Goal: Find specific page/section: Find specific page/section

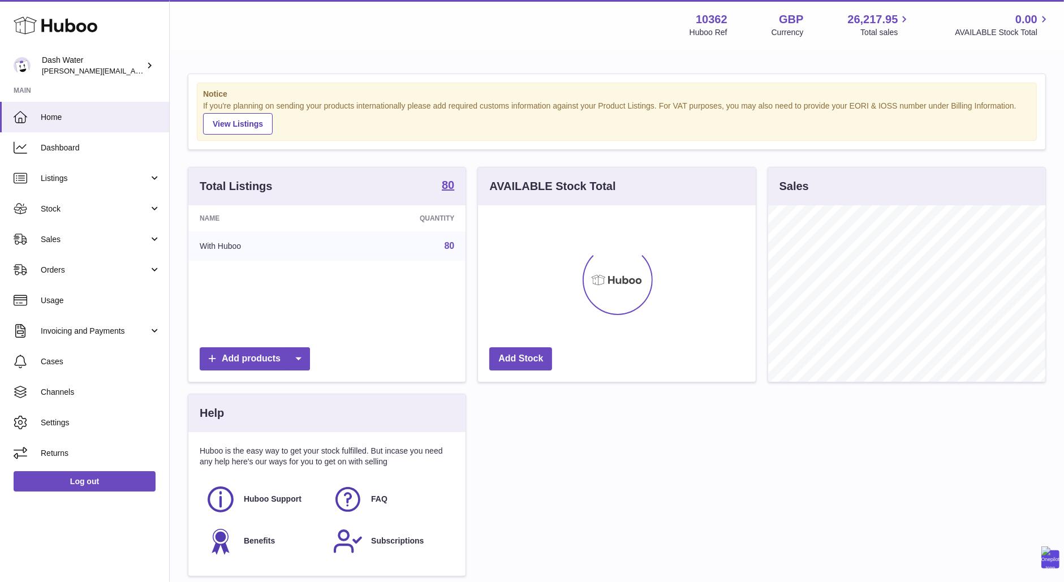
scroll to position [176, 278]
click at [93, 263] on link "Orders" at bounding box center [84, 270] width 169 height 31
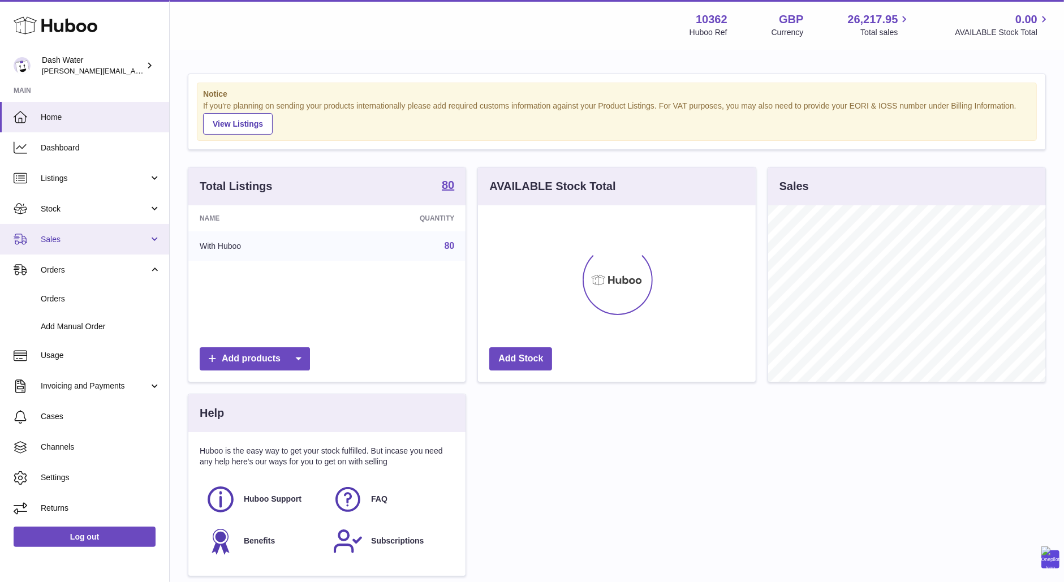
click at [85, 230] on link "Sales" at bounding box center [84, 239] width 169 height 31
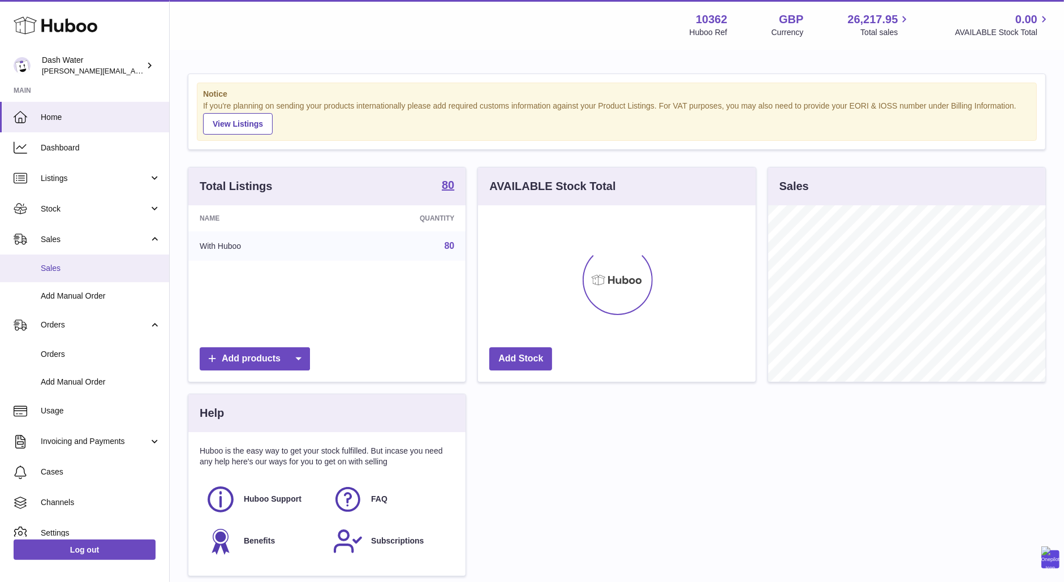
click at [61, 265] on span "Sales" at bounding box center [101, 268] width 120 height 11
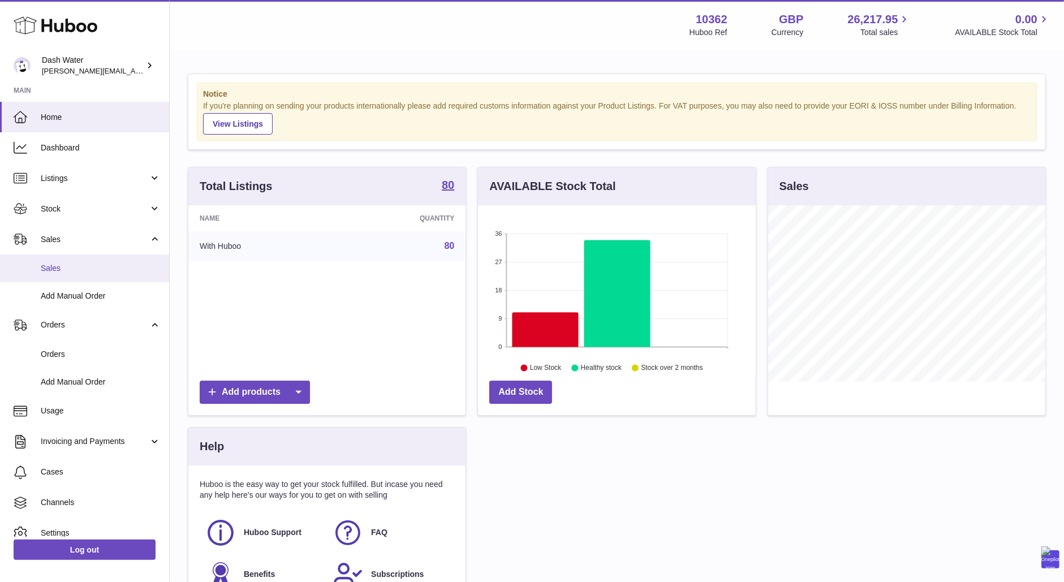
click at [88, 265] on span "Sales" at bounding box center [101, 268] width 120 height 11
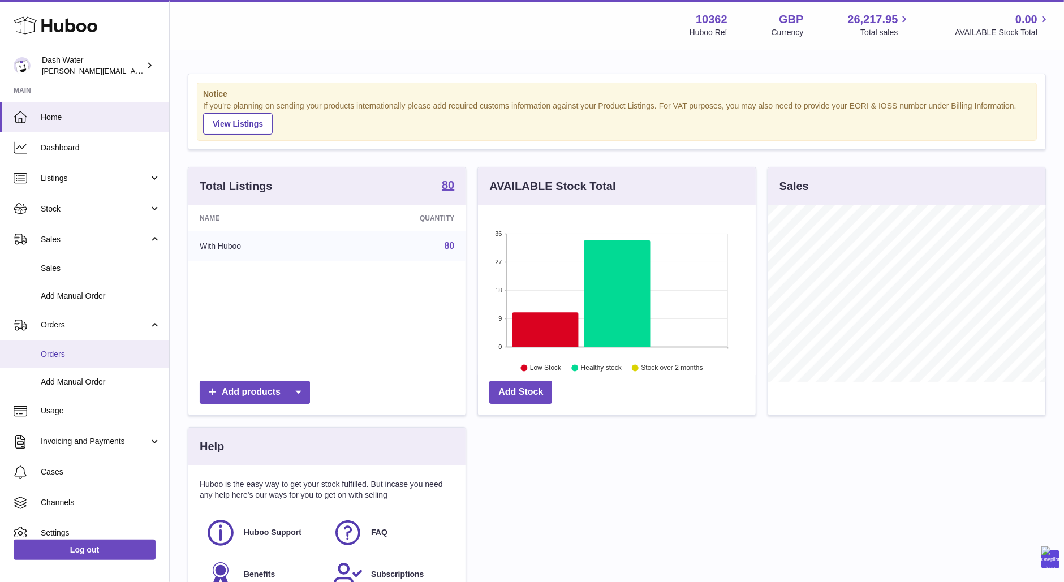
click at [69, 351] on span "Orders" at bounding box center [101, 354] width 120 height 11
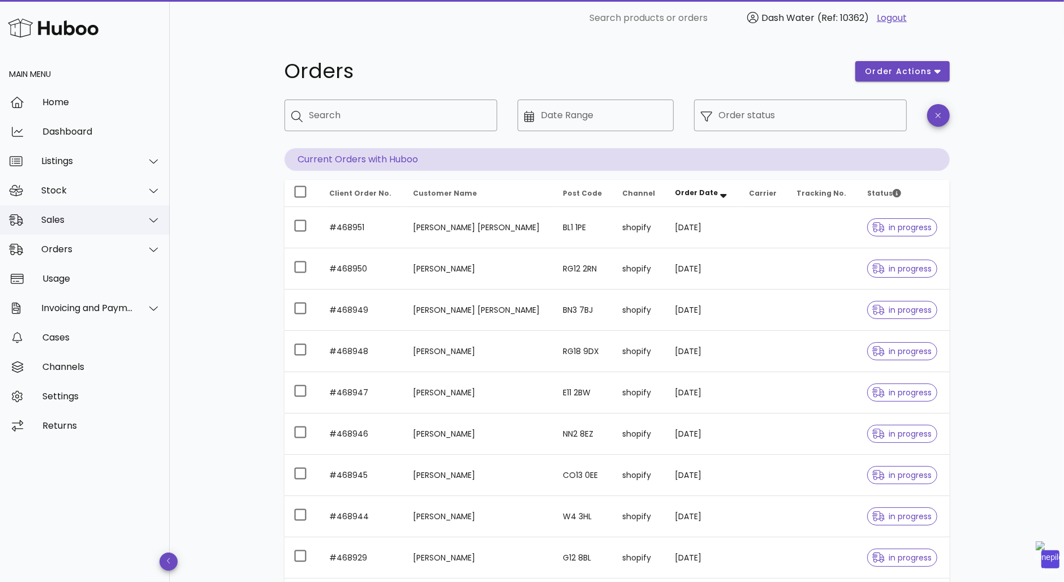
click at [62, 220] on div "Sales" at bounding box center [87, 219] width 92 height 11
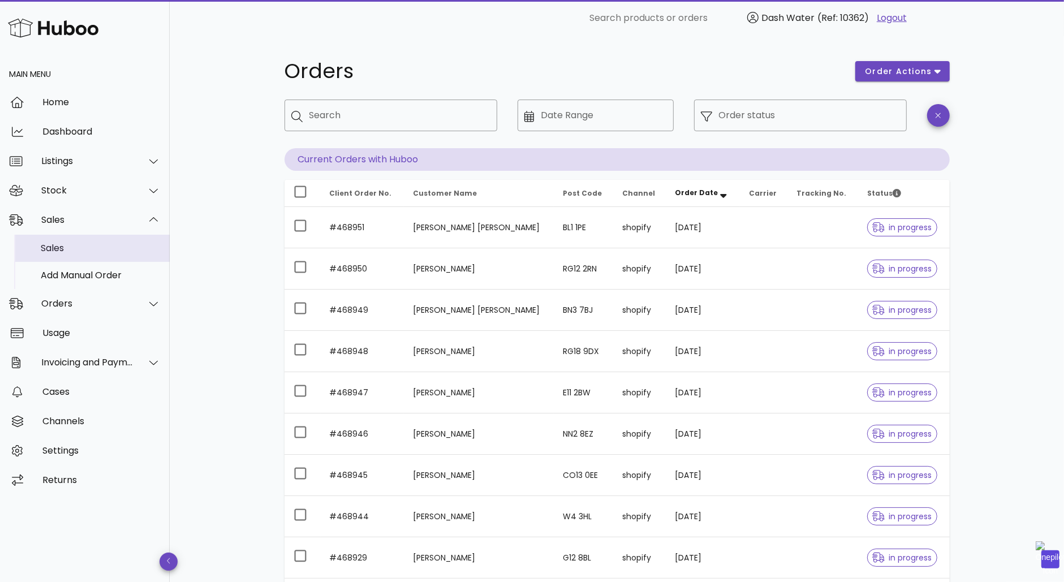
click at [61, 247] on div "Sales" at bounding box center [101, 248] width 120 height 11
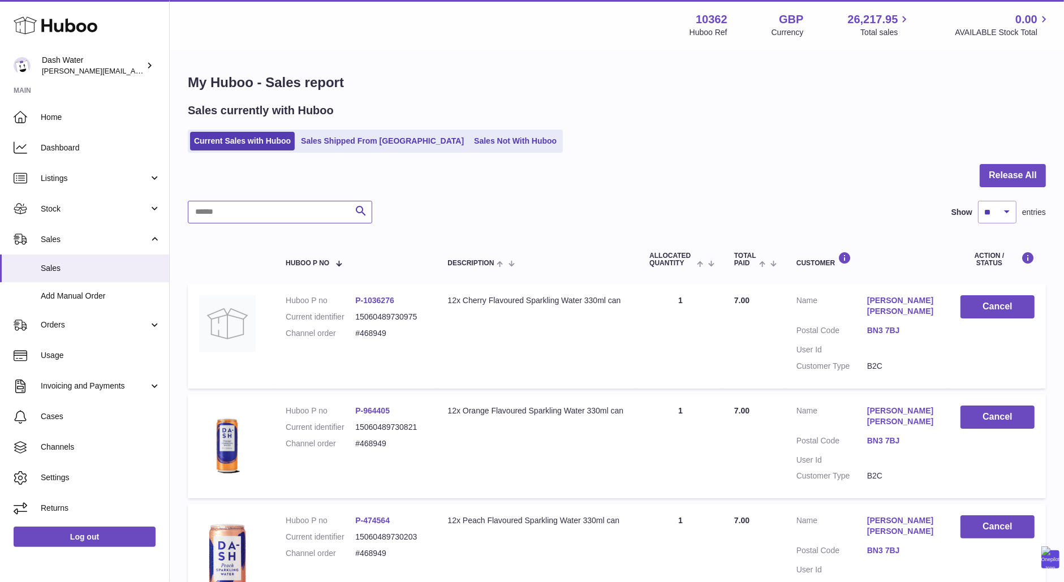
click at [290, 209] on input "text" at bounding box center [280, 212] width 184 height 23
paste input "*******"
type input "*******"
click at [365, 210] on icon "submit" at bounding box center [361, 211] width 14 height 14
